Goal: Task Accomplishment & Management: Manage account settings

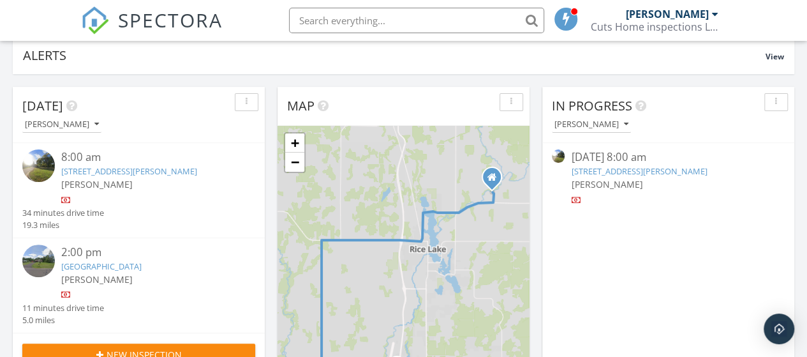
scroll to position [106, 0]
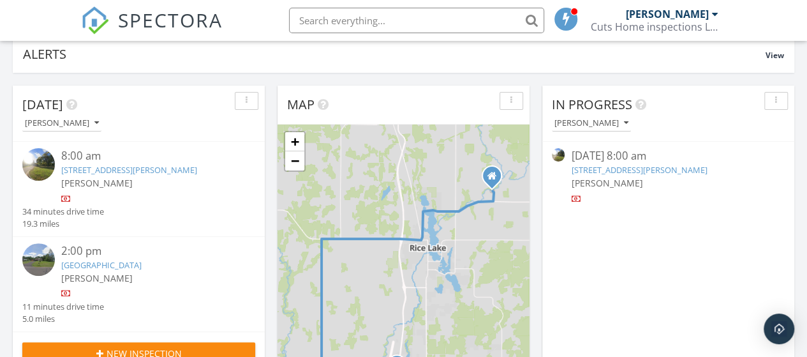
click at [596, 167] on link "413 S 3rd St, Barron, WI 54812" at bounding box center [639, 169] width 136 height 11
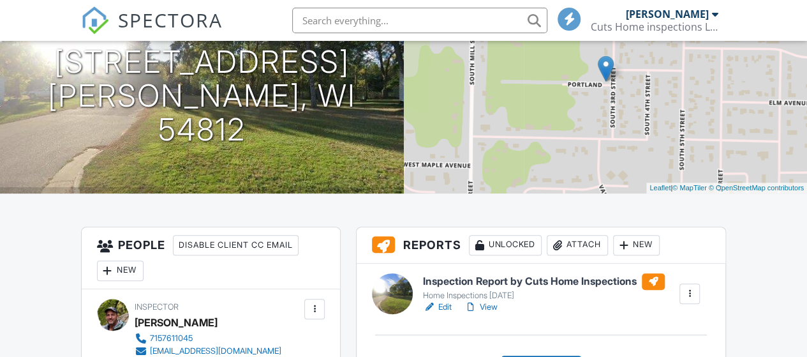
scroll to position [191, 0]
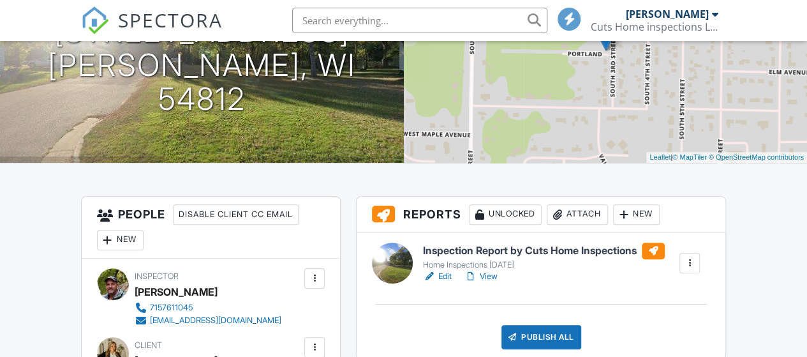
click at [452, 276] on link "Edit" at bounding box center [437, 276] width 29 height 13
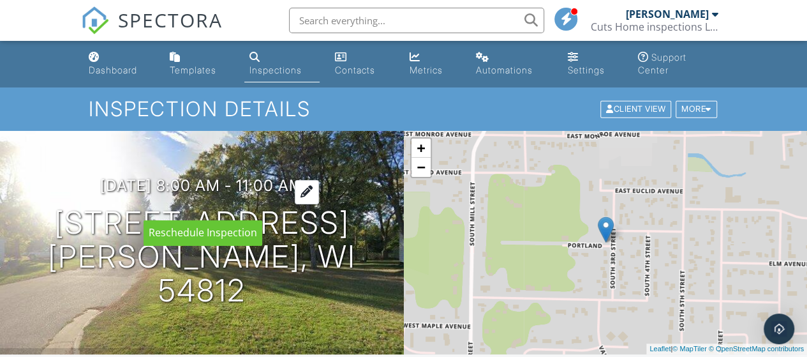
click at [319, 204] on div at bounding box center [307, 192] width 24 height 24
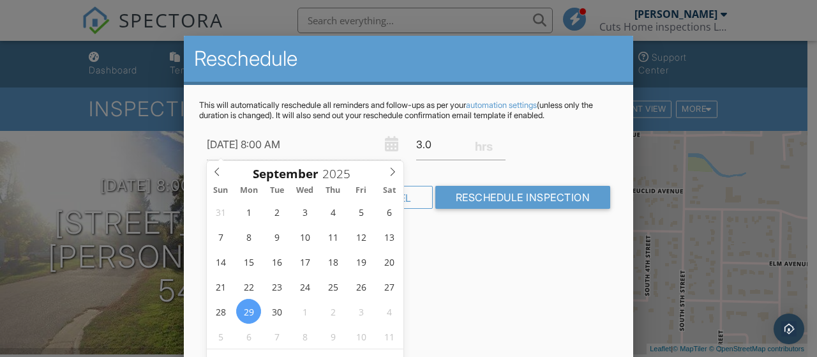
click at [519, 276] on div "Reschedule This will automatically reschedule all reminders and follow-ups as p…" at bounding box center [408, 259] width 449 height 447
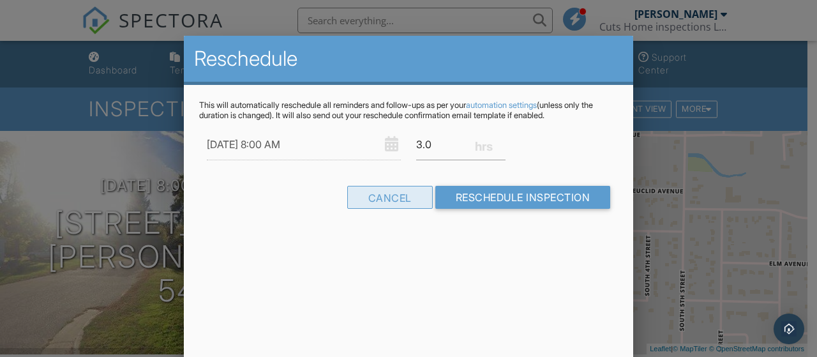
click at [387, 192] on div "Cancel" at bounding box center [389, 197] width 85 height 23
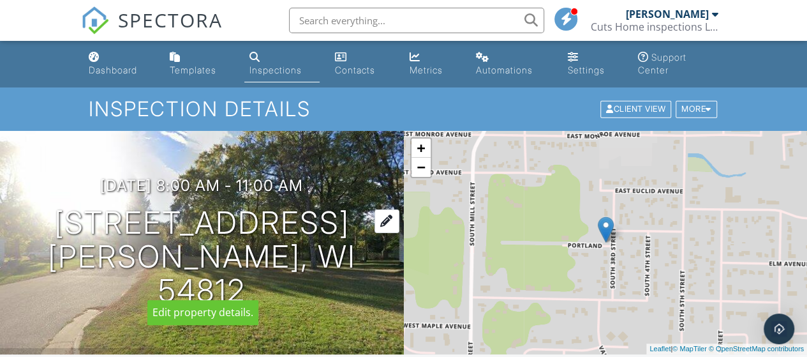
click at [374, 233] on div at bounding box center [386, 221] width 25 height 24
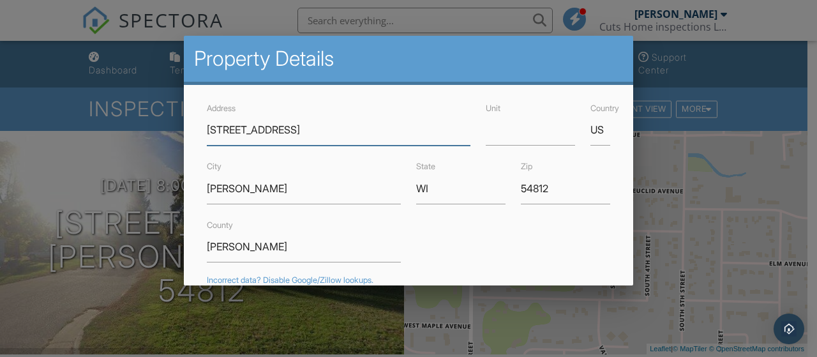
click at [223, 131] on input "413 S 3rd St" at bounding box center [338, 129] width 263 height 31
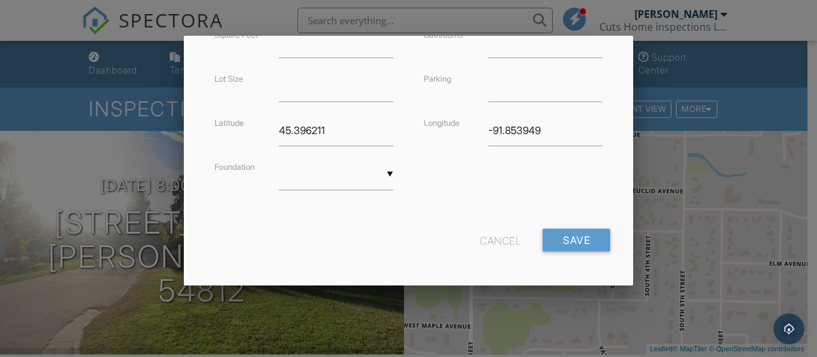
scroll to position [385, 0]
type input "[STREET_ADDRESS]"
click at [570, 234] on input "Save" at bounding box center [576, 238] width 68 height 23
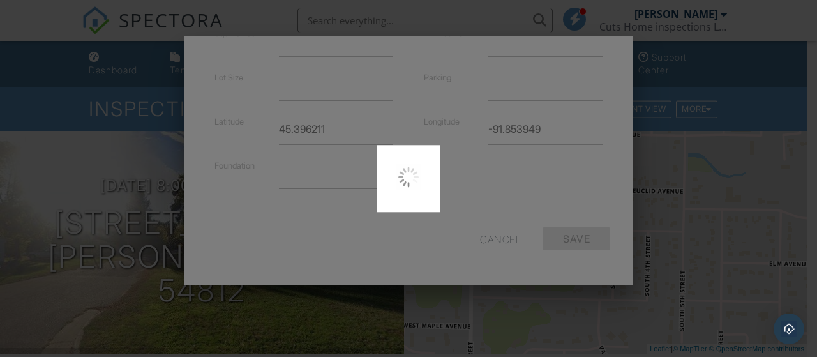
type input "45.3959467"
type input "-91.85396539999999"
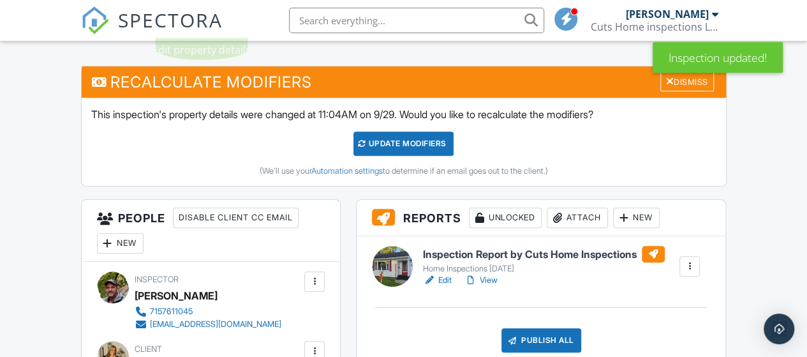
scroll to position [340, 0]
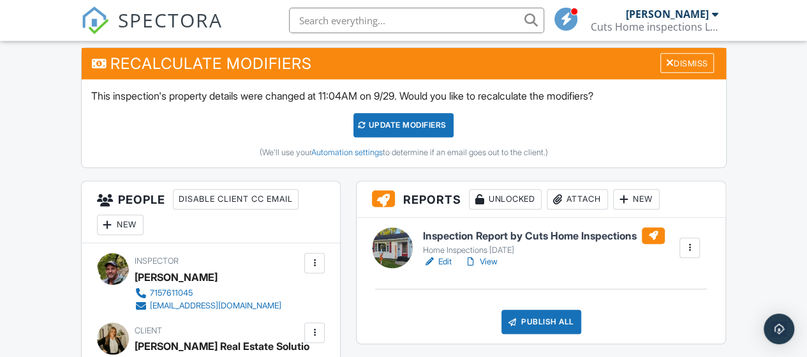
click at [425, 128] on div "UPDATE Modifiers" at bounding box center [403, 125] width 100 height 24
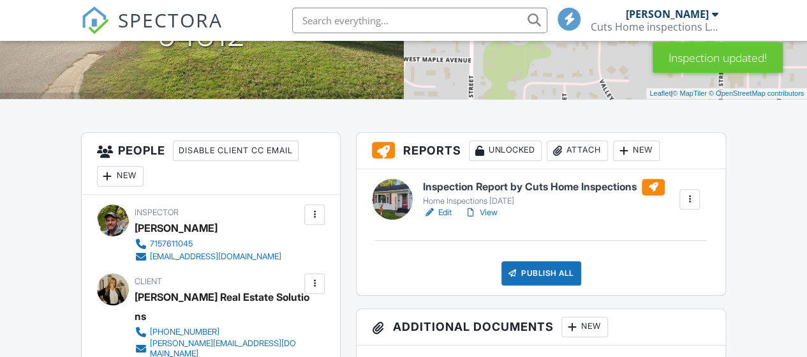
click at [441, 209] on link "Edit" at bounding box center [437, 212] width 29 height 13
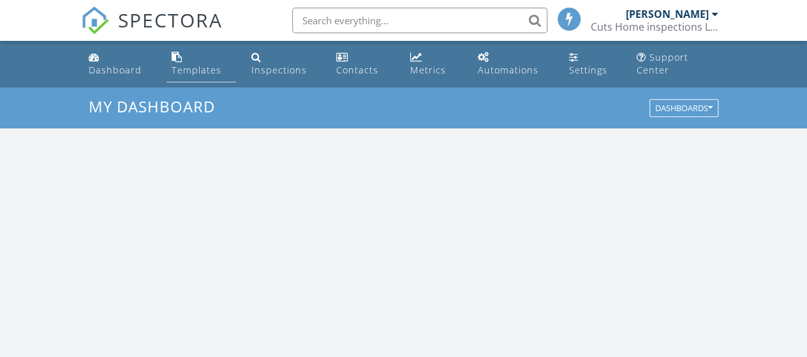
scroll to position [1180, 826]
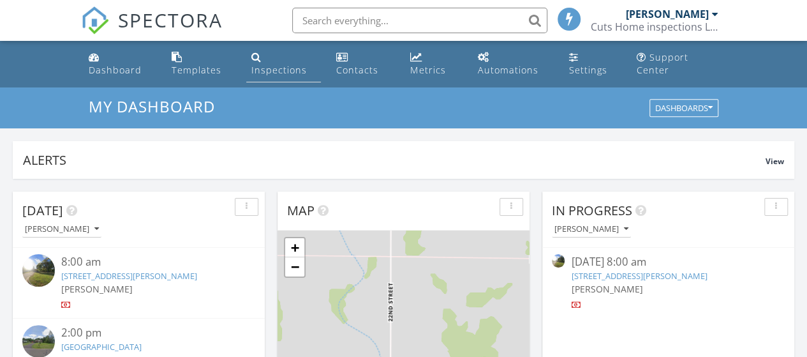
drag, startPoint x: 202, startPoint y: 63, endPoint x: 300, endPoint y: 84, distance: 99.7
click at [202, 64] on div "Templates" at bounding box center [197, 70] width 50 height 12
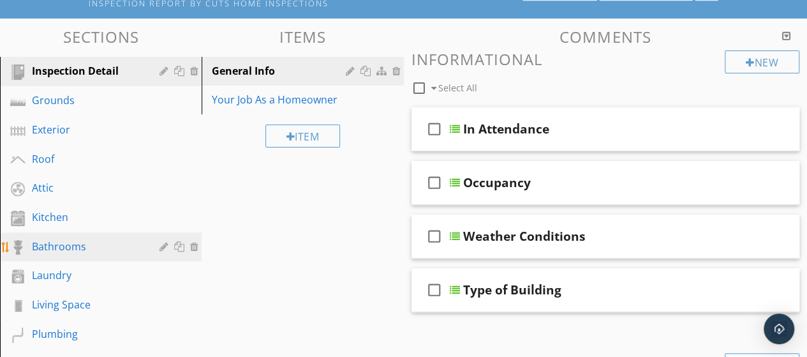
scroll to position [128, 0]
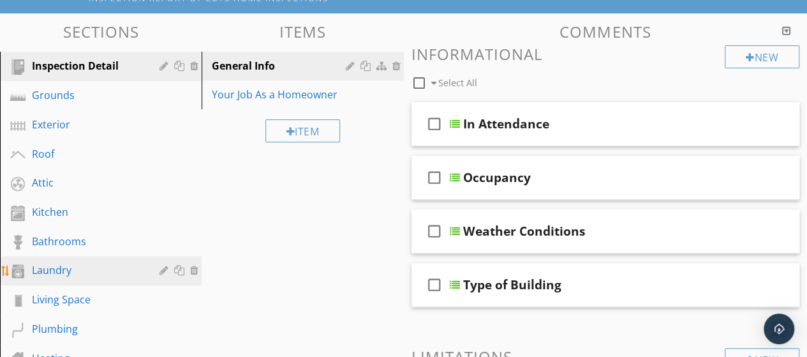
click at [50, 266] on div "Laundry" at bounding box center [86, 269] width 109 height 15
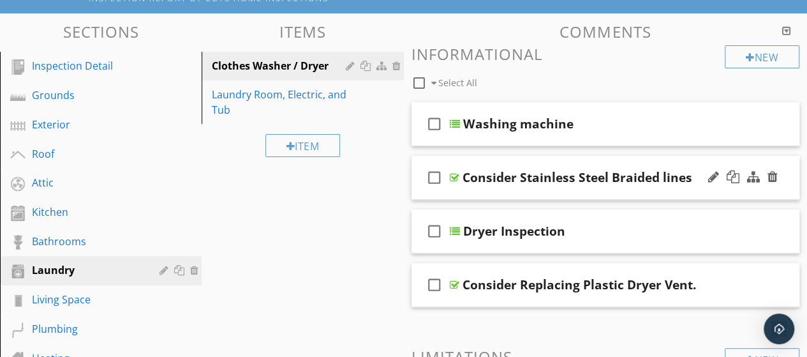
click at [474, 179] on div "Consider Stainless Steel Braided lines" at bounding box center [578, 177] width 230 height 15
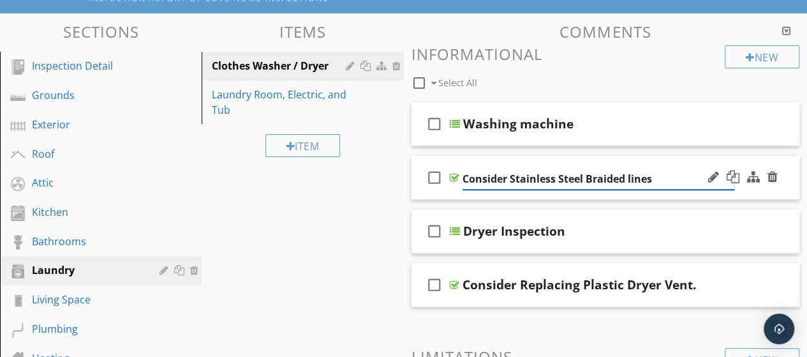
drag, startPoint x: 652, startPoint y: 180, endPoint x: 679, endPoint y: 198, distance: 32.6
click at [652, 180] on input "Consider Stainless Steel Braided lines" at bounding box center [599, 178] width 272 height 21
type input "Consider"
click at [455, 179] on div at bounding box center [455, 177] width 10 height 10
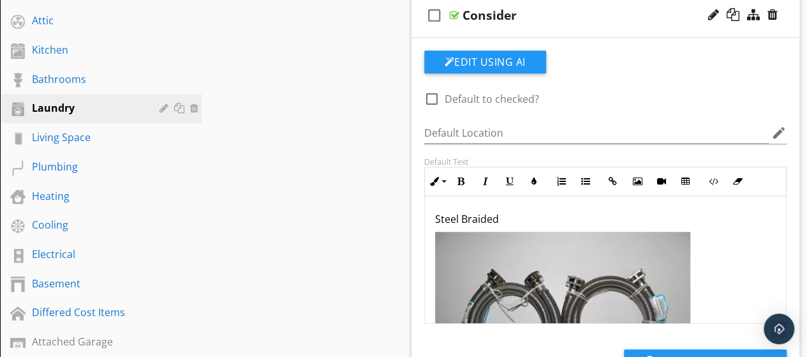
scroll to position [297, 0]
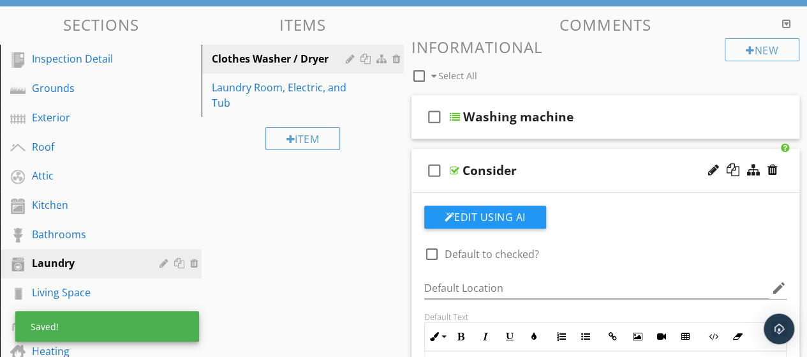
scroll to position [128, 0]
